Goal: Information Seeking & Learning: Find specific fact

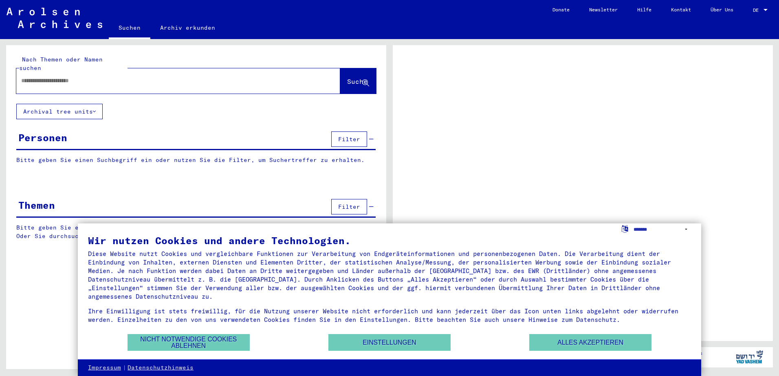
click at [119, 77] on input "text" at bounding box center [170, 81] width 299 height 9
click at [570, 337] on button "Alles akzeptieren" at bounding box center [590, 342] width 122 height 17
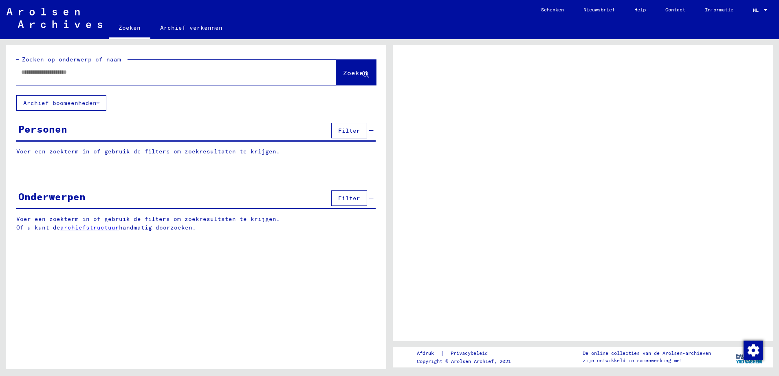
click at [93, 70] on input "text" at bounding box center [168, 72] width 295 height 9
type input "*"
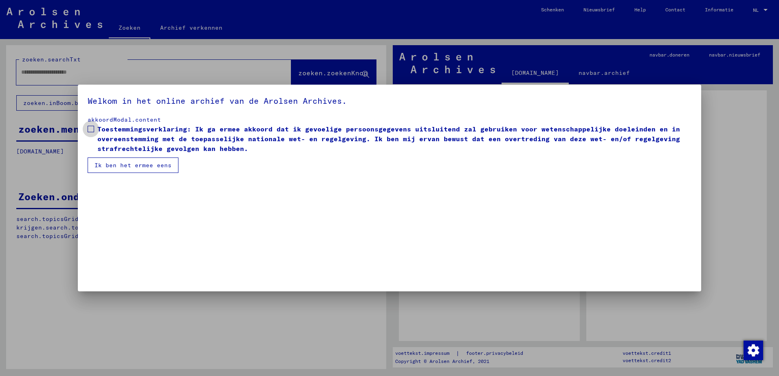
click at [91, 126] on span at bounding box center [91, 129] width 7 height 7
click at [111, 159] on button "Ik ben het ermee eens" at bounding box center [133, 165] width 91 height 15
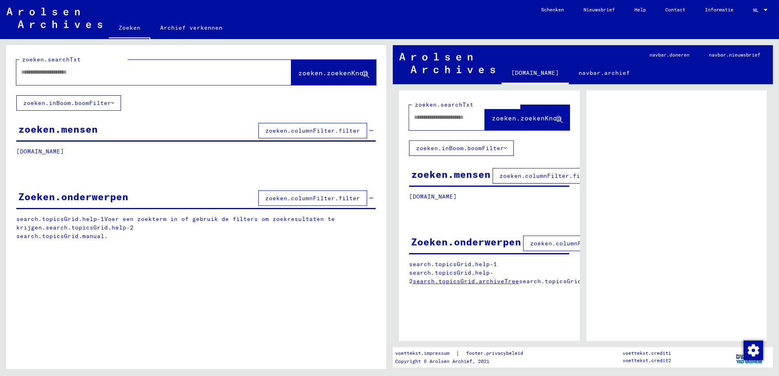
click at [86, 72] on input "text" at bounding box center [146, 72] width 251 height 9
type input "*******"
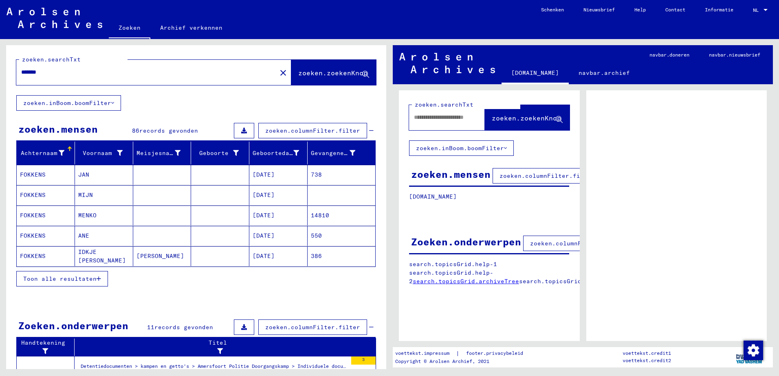
click at [89, 177] on mat-cell "JAN" at bounding box center [104, 175] width 58 height 20
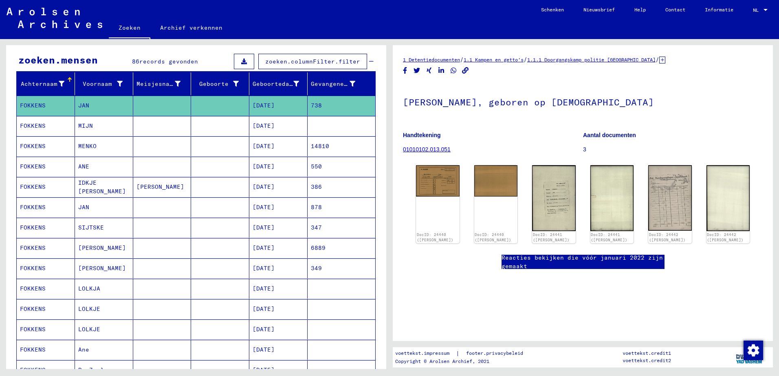
scroll to position [122, 0]
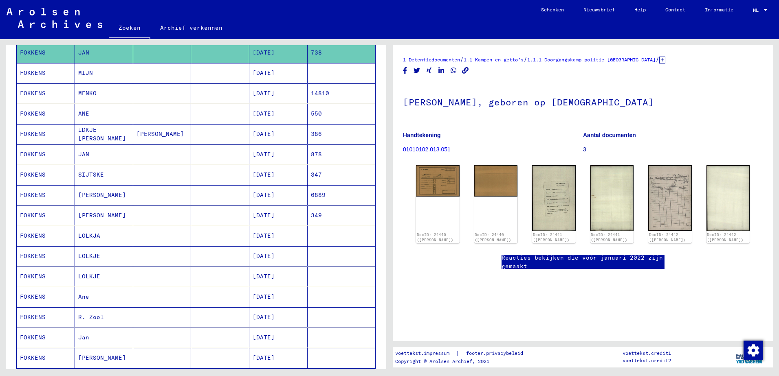
click at [128, 237] on mat-cell "LOLKJA" at bounding box center [104, 236] width 58 height 20
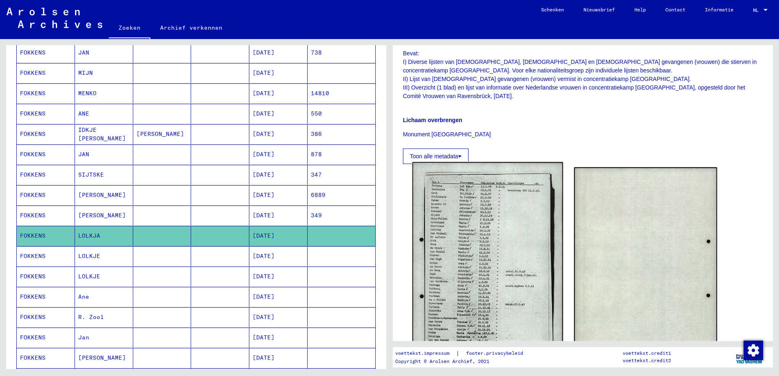
scroll to position [326, 0]
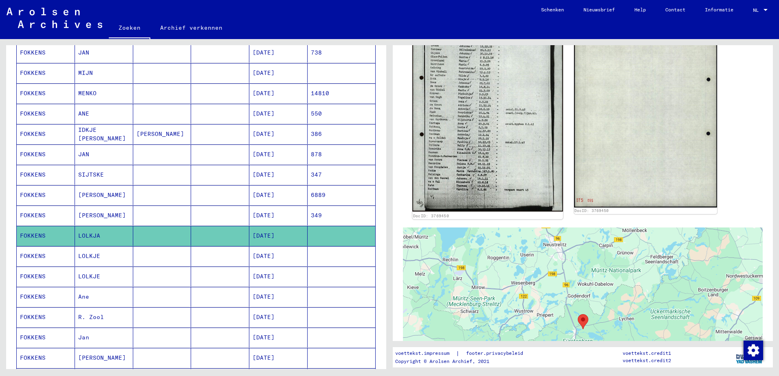
click at [481, 160] on img at bounding box center [487, 106] width 150 height 212
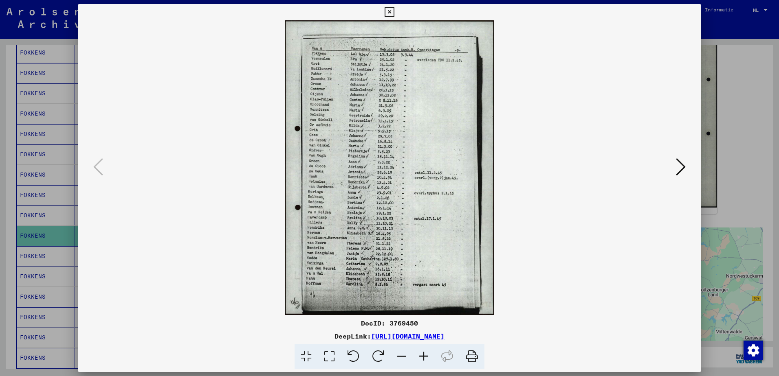
click at [708, 103] on div at bounding box center [389, 188] width 779 height 376
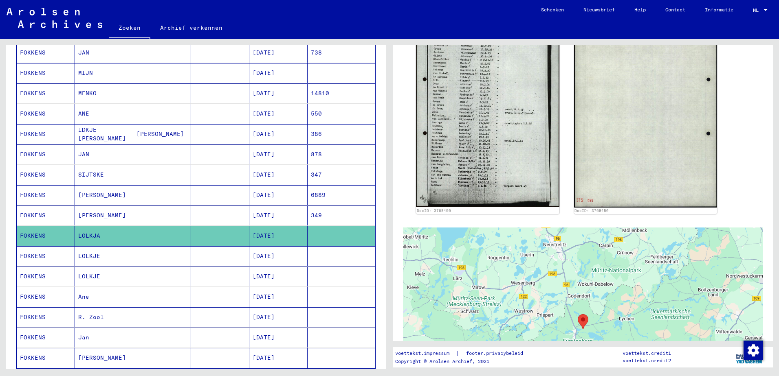
click at [262, 251] on mat-cell "[DATE]" at bounding box center [278, 256] width 58 height 20
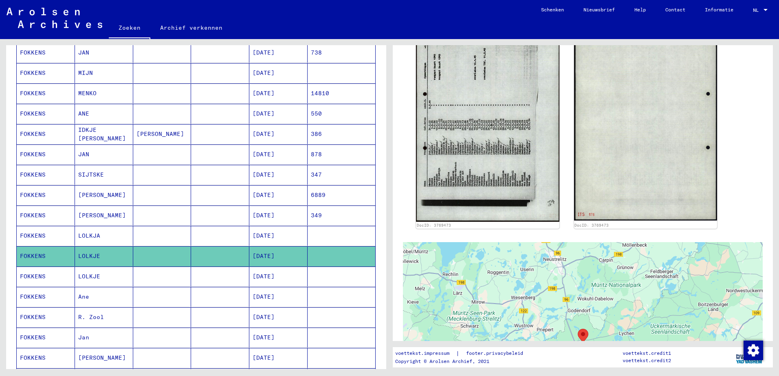
scroll to position [326, 0]
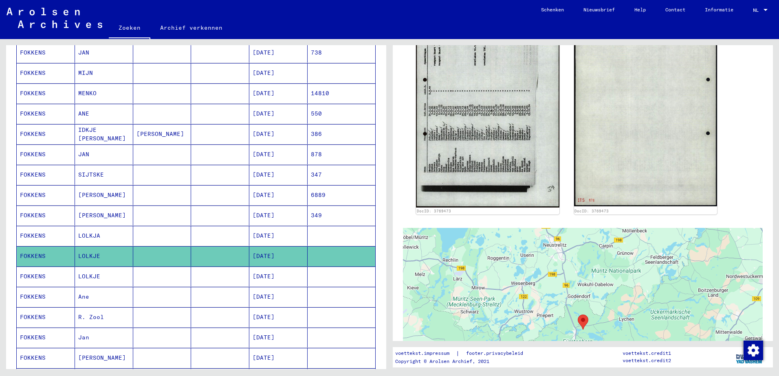
click at [199, 272] on mat-cell at bounding box center [220, 277] width 58 height 20
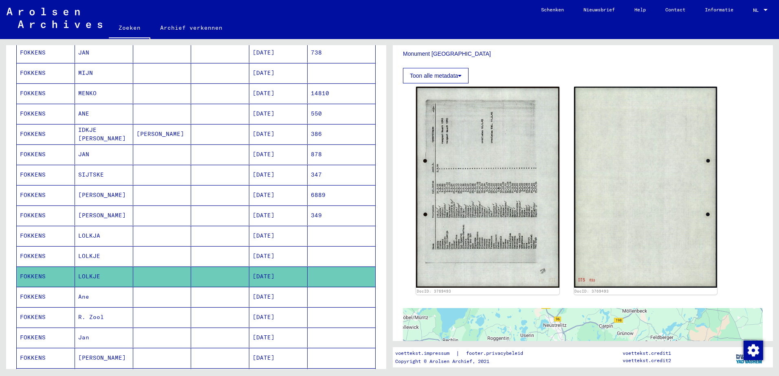
scroll to position [489, 0]
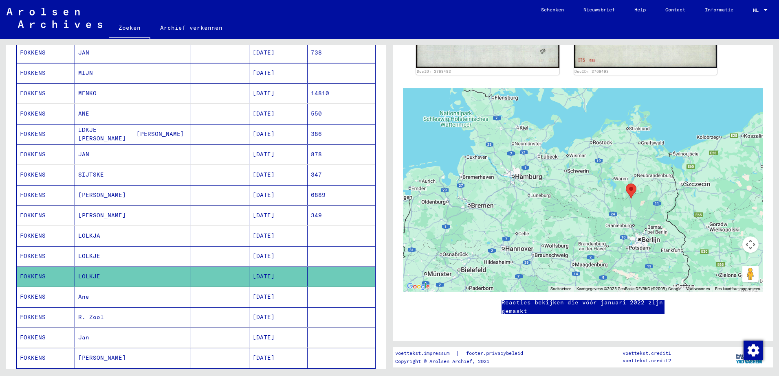
click at [141, 299] on mat-cell at bounding box center [162, 297] width 58 height 20
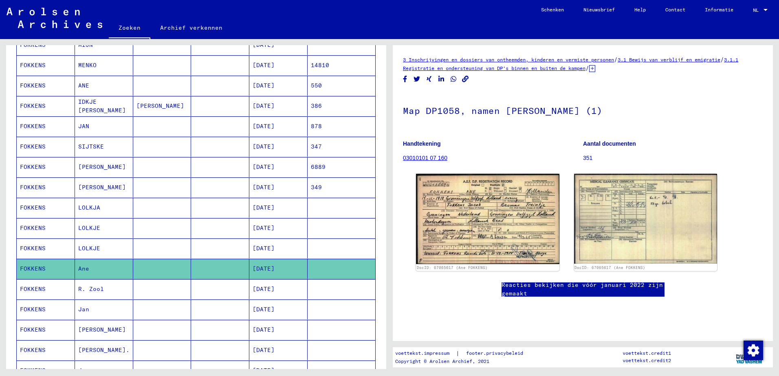
scroll to position [163, 0]
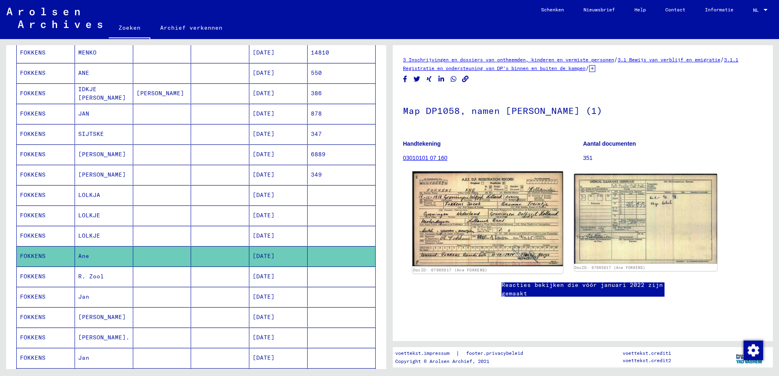
click at [510, 226] on img at bounding box center [487, 218] width 150 height 95
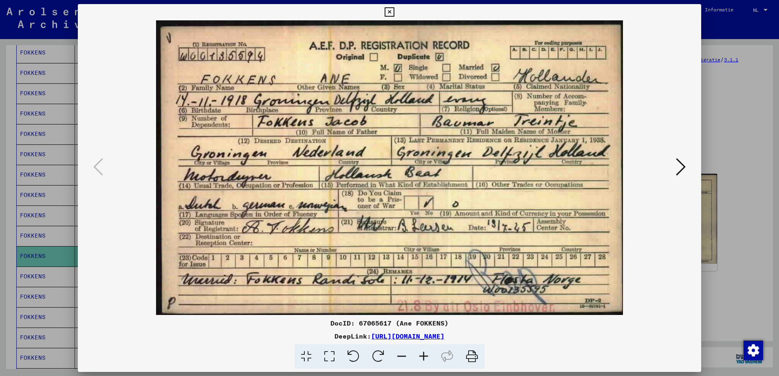
click at [756, 99] on div at bounding box center [389, 188] width 779 height 376
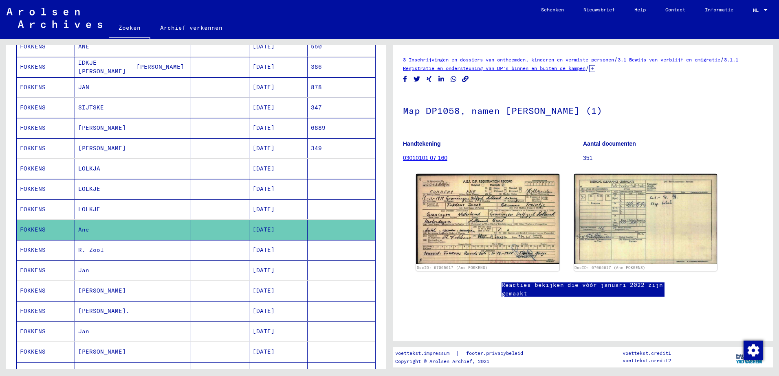
scroll to position [204, 0]
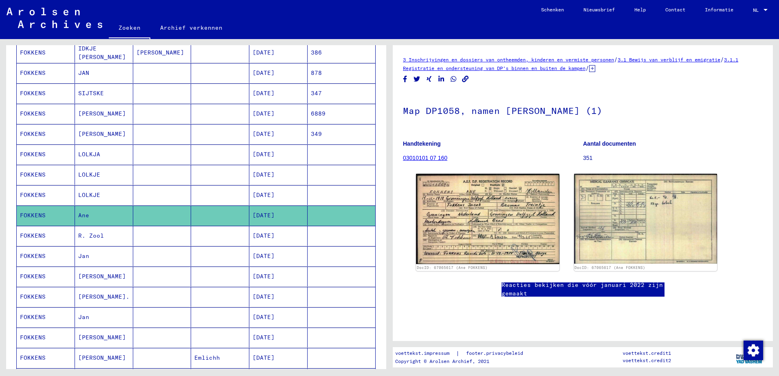
click at [90, 258] on mat-cell "Jan" at bounding box center [104, 256] width 58 height 20
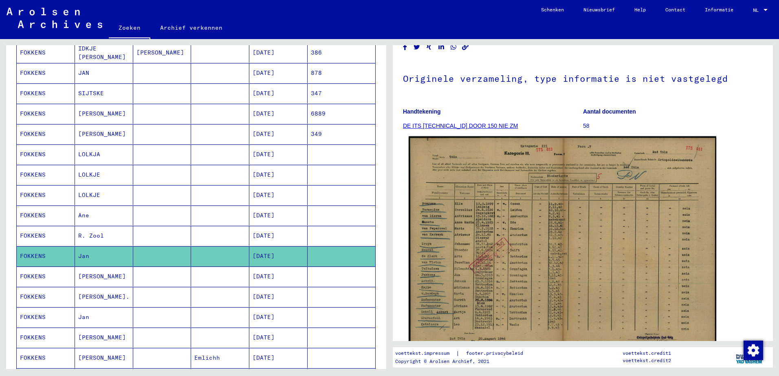
scroll to position [81, 0]
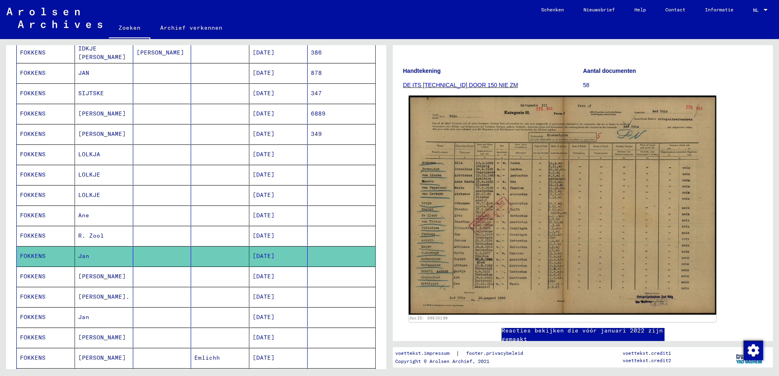
click at [515, 226] on img at bounding box center [563, 206] width 308 height 220
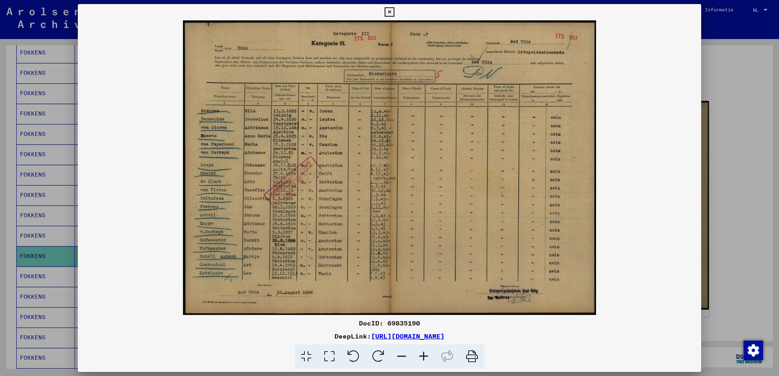
click at [728, 173] on div at bounding box center [389, 188] width 779 height 376
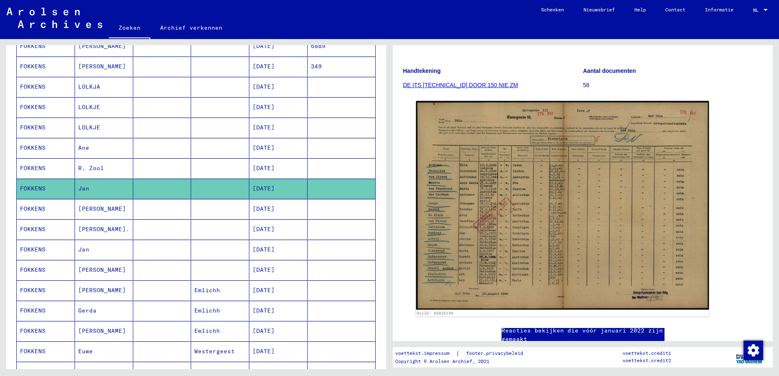
scroll to position [285, 0]
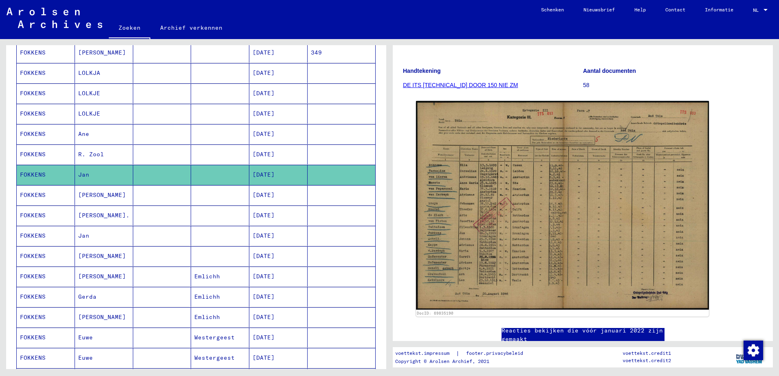
click at [118, 233] on mat-cell "Jan" at bounding box center [104, 236] width 58 height 20
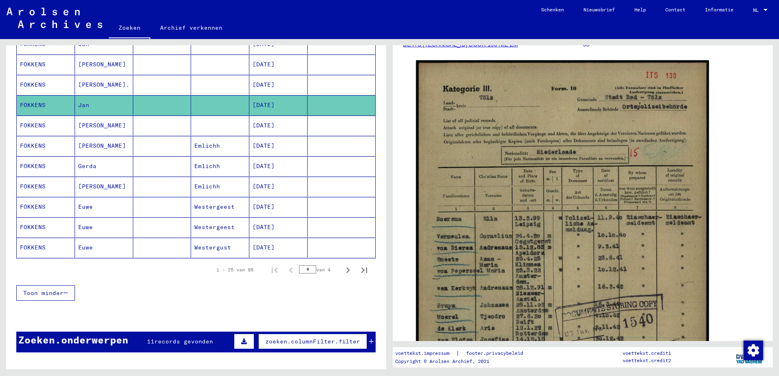
scroll to position [448, 0]
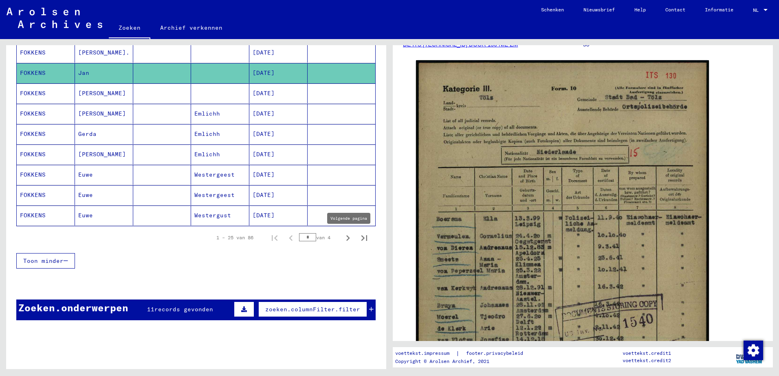
click at [343, 243] on icon "Volgende pagina" at bounding box center [347, 238] width 11 height 11
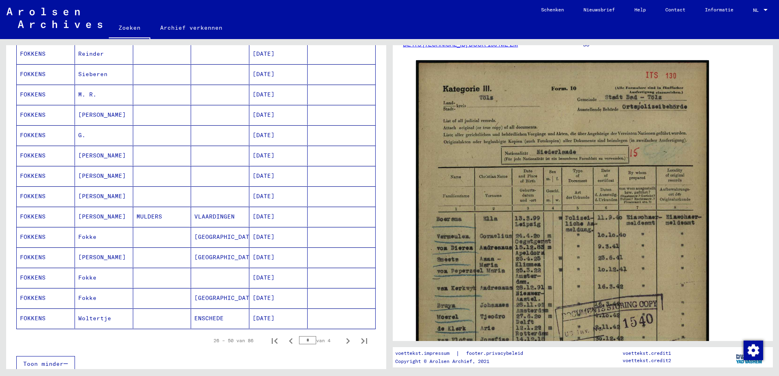
scroll to position [285, 0]
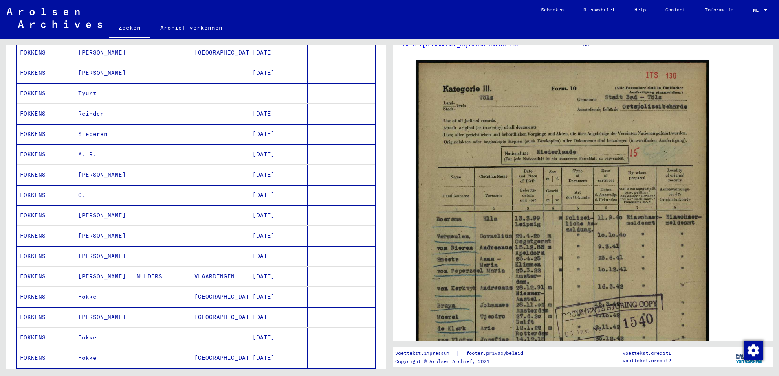
click at [180, 188] on mat-cell at bounding box center [162, 195] width 58 height 20
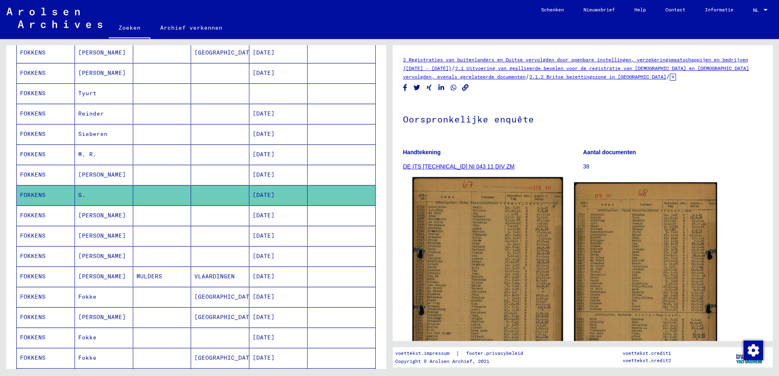
click at [509, 252] on img at bounding box center [487, 283] width 150 height 213
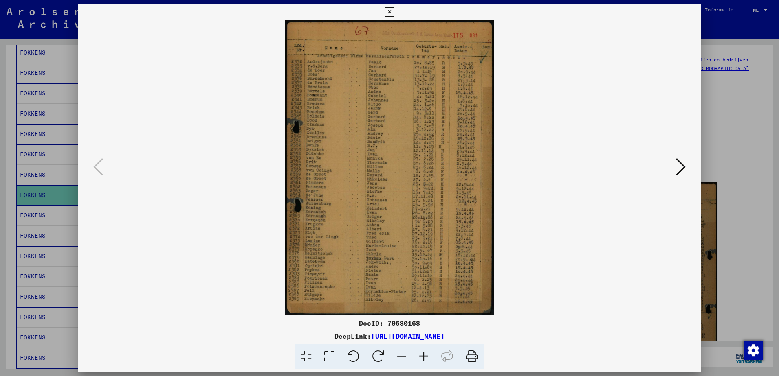
click at [684, 170] on icon at bounding box center [681, 167] width 10 height 20
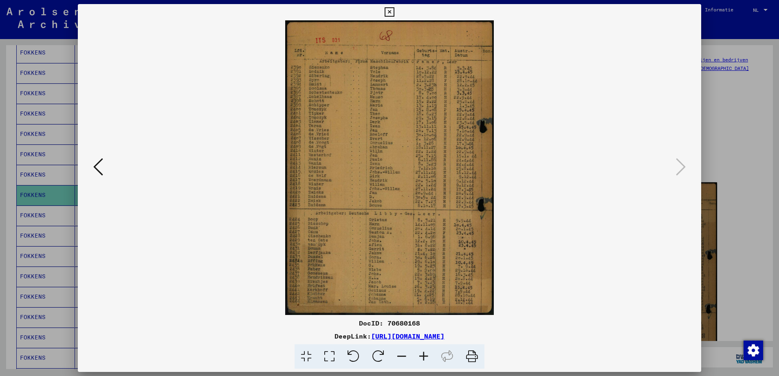
click at [720, 111] on div at bounding box center [389, 188] width 779 height 376
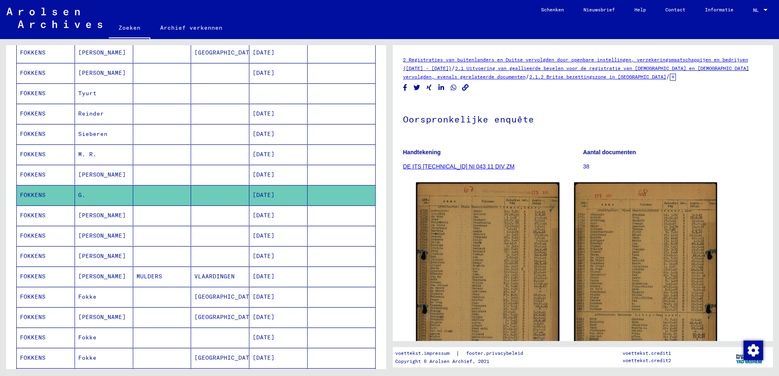
click at [137, 183] on mat-cell at bounding box center [162, 175] width 58 height 20
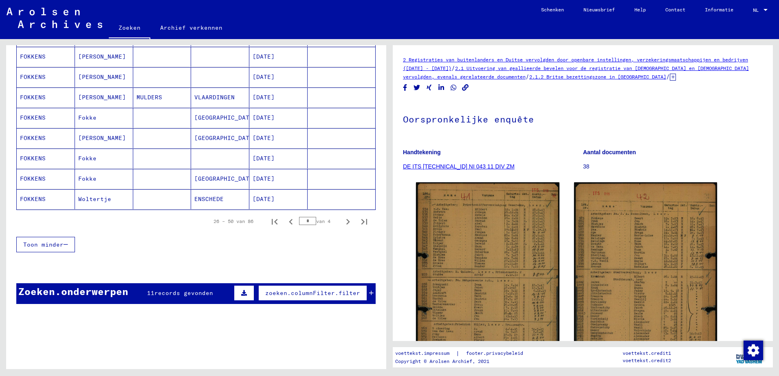
scroll to position [489, 0]
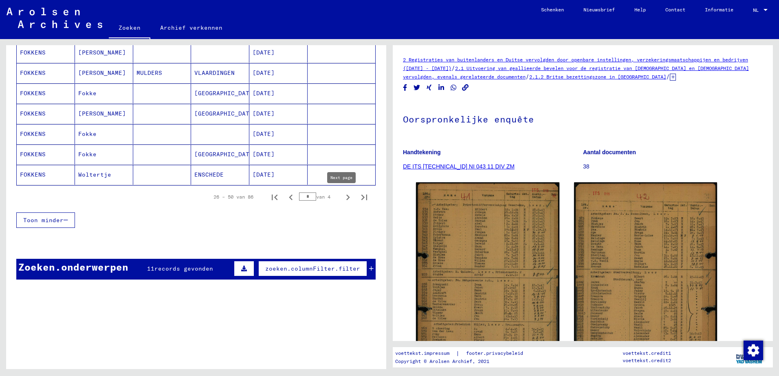
click at [343, 200] on icon "Volgende pagina" at bounding box center [347, 197] width 11 height 11
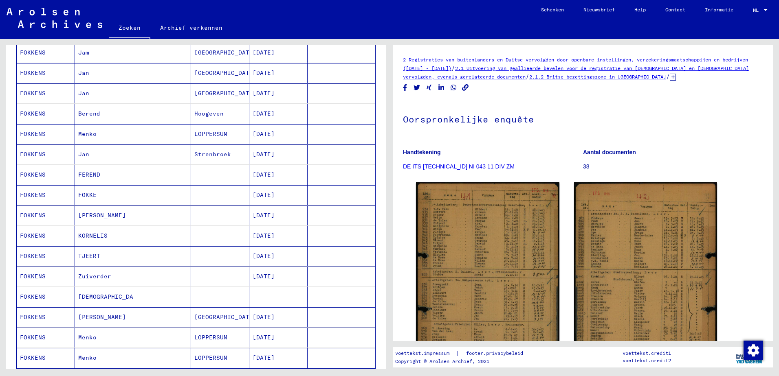
click at [152, 220] on mat-cell at bounding box center [162, 216] width 58 height 20
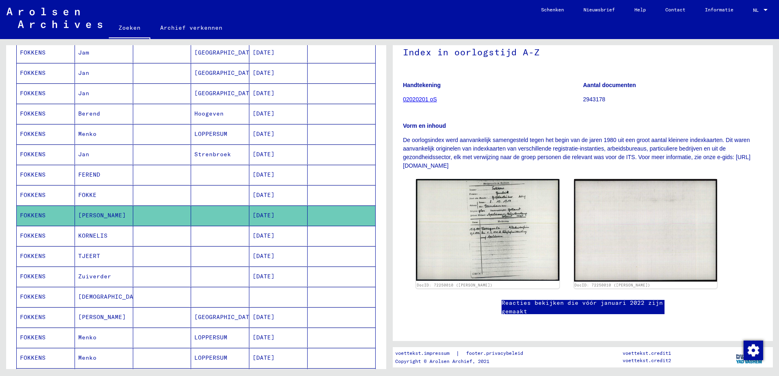
click at [499, 215] on img at bounding box center [487, 230] width 143 height 102
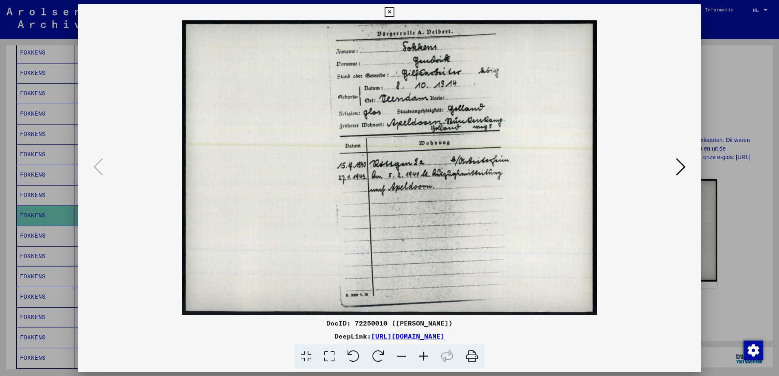
click at [730, 131] on div at bounding box center [389, 188] width 779 height 376
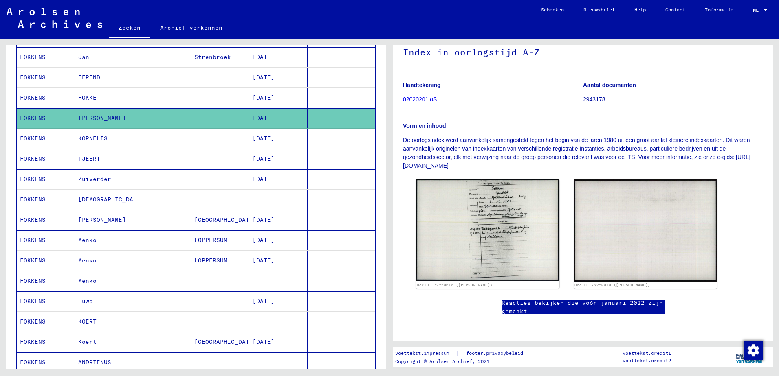
scroll to position [489, 0]
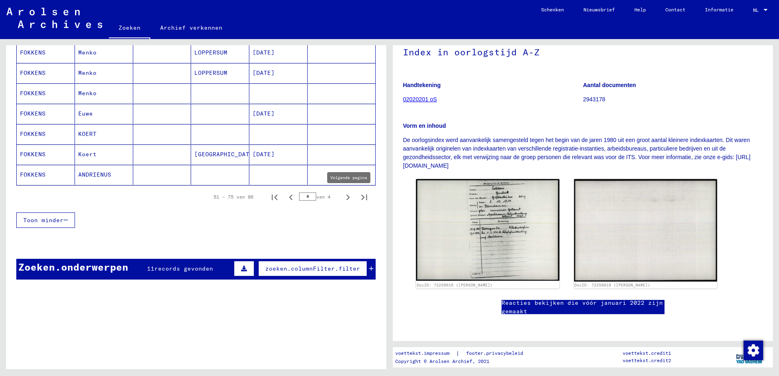
click at [346, 197] on icon "Volgende pagina" at bounding box center [348, 198] width 4 height 6
type input "*"
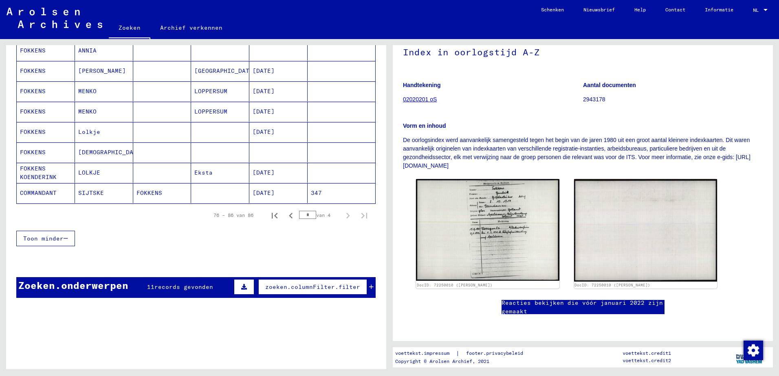
scroll to position [171, 0]
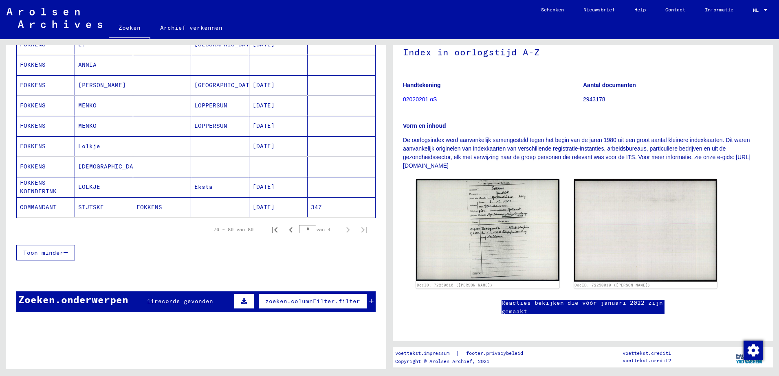
click at [157, 186] on mat-cell at bounding box center [162, 187] width 58 height 20
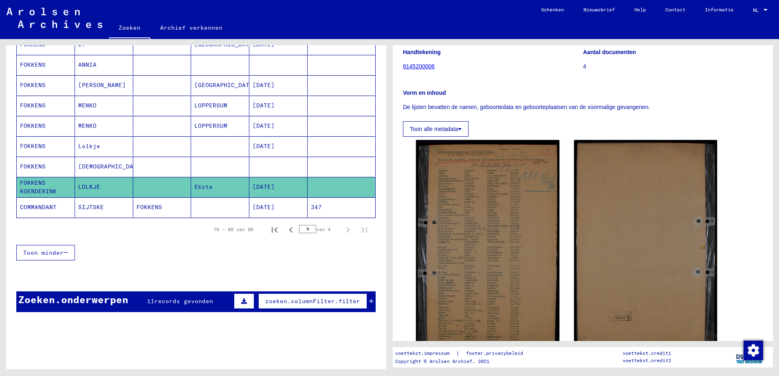
scroll to position [122, 0]
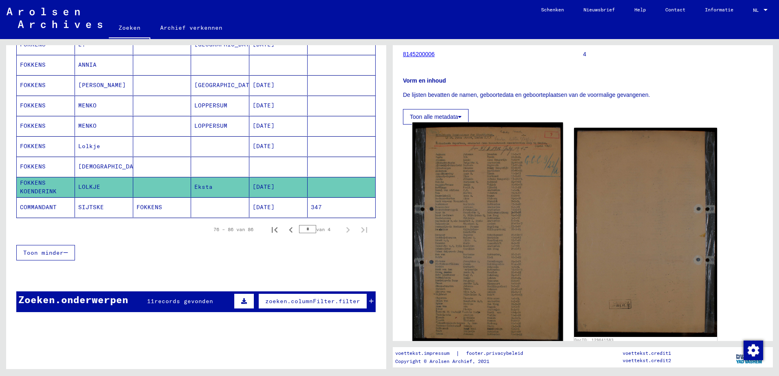
click at [499, 218] on img at bounding box center [487, 233] width 150 height 220
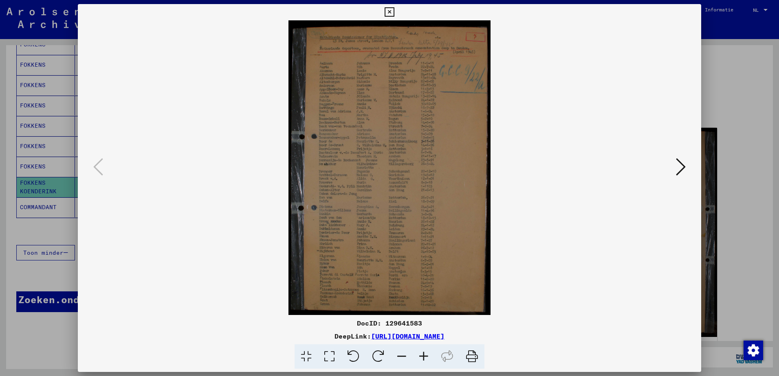
click at [359, 145] on img at bounding box center [390, 167] width 568 height 295
click at [730, 274] on div at bounding box center [389, 188] width 779 height 376
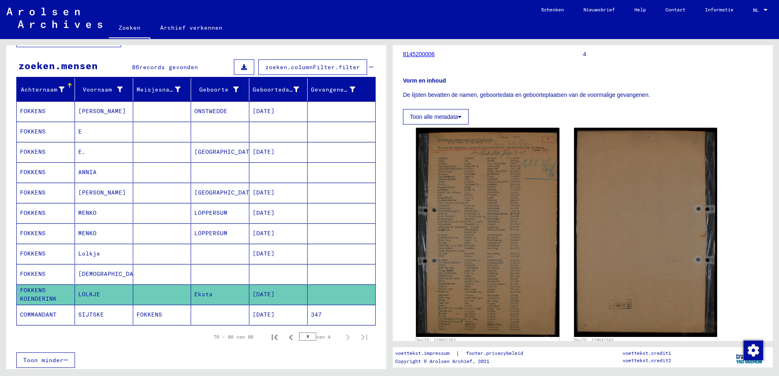
scroll to position [49, 0]
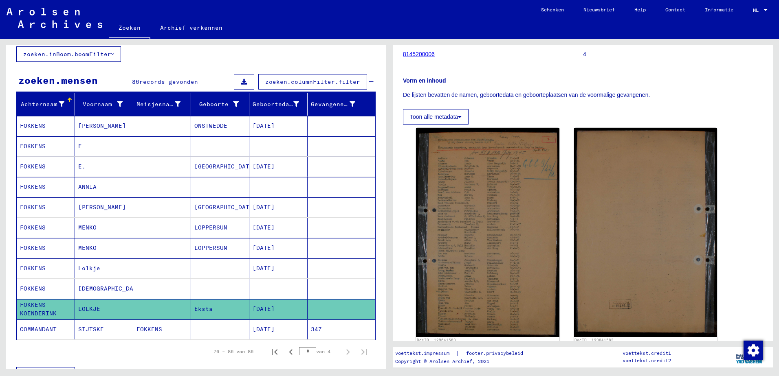
click at [202, 143] on mat-cell at bounding box center [220, 146] width 58 height 20
